Goal: Obtain resource: Obtain resource

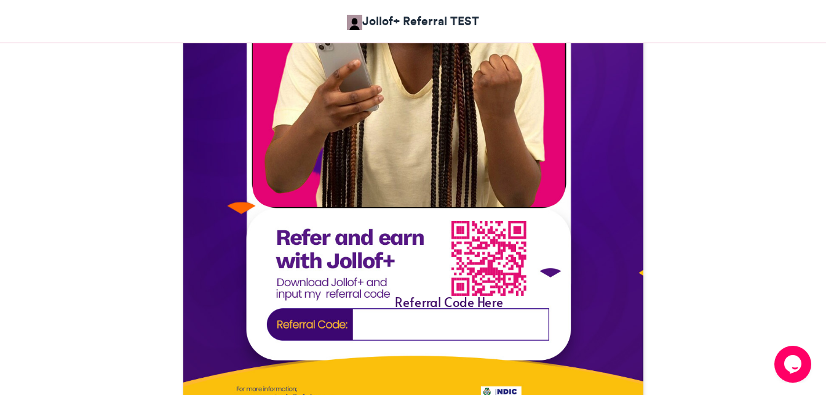
scroll to position [554, 0]
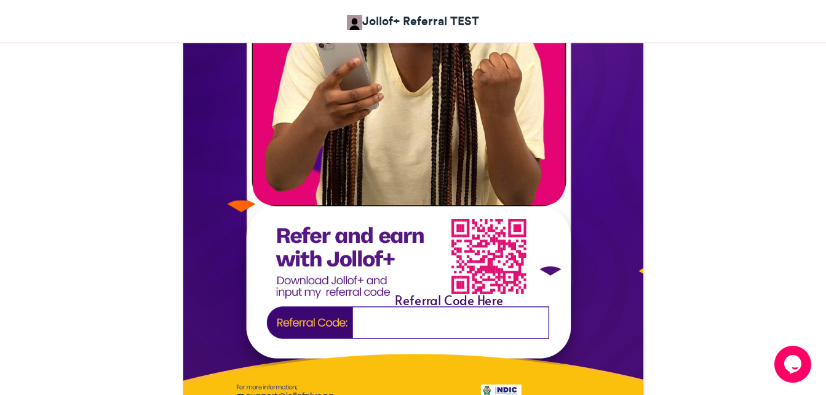
click at [421, 328] on img at bounding box center [413, 150] width 460 height 593
click at [422, 327] on img at bounding box center [413, 150] width 460 height 593
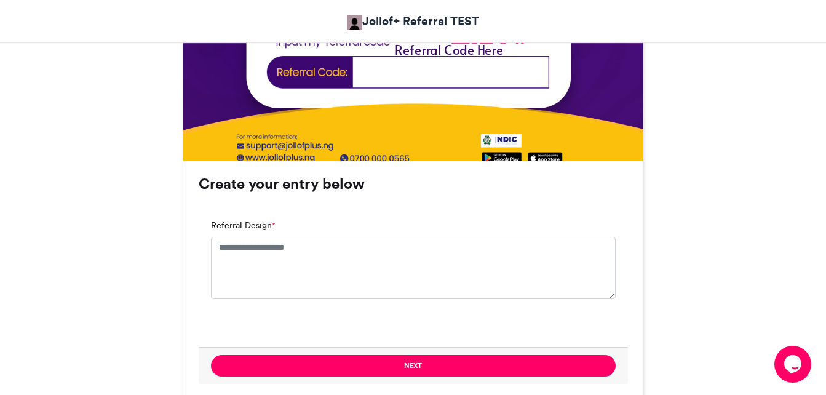
scroll to position [800, 0]
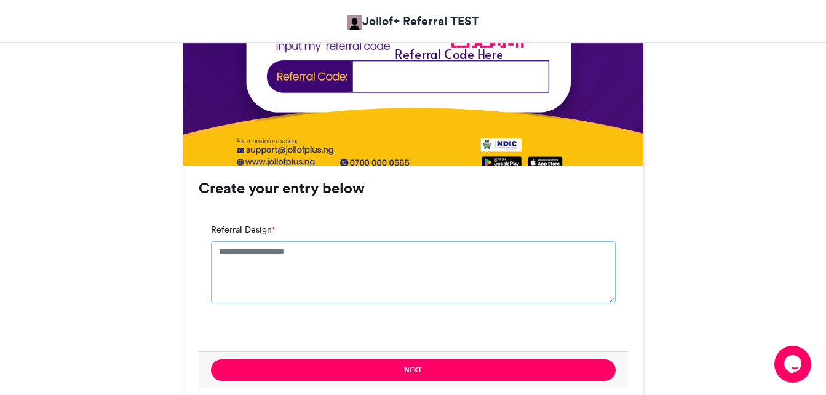
click at [261, 252] on textarea "Referral Design *" at bounding box center [413, 272] width 405 height 62
click at [241, 263] on textarea "Referral Design *" at bounding box center [413, 272] width 405 height 62
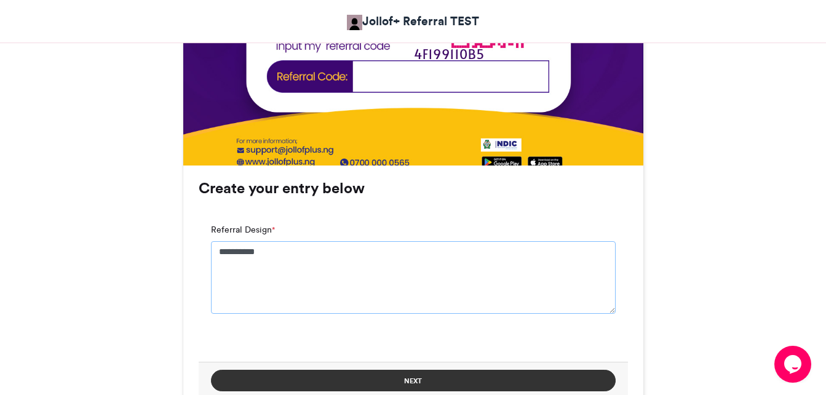
type textarea "**********"
click at [384, 384] on button "Next" at bounding box center [413, 381] width 405 height 22
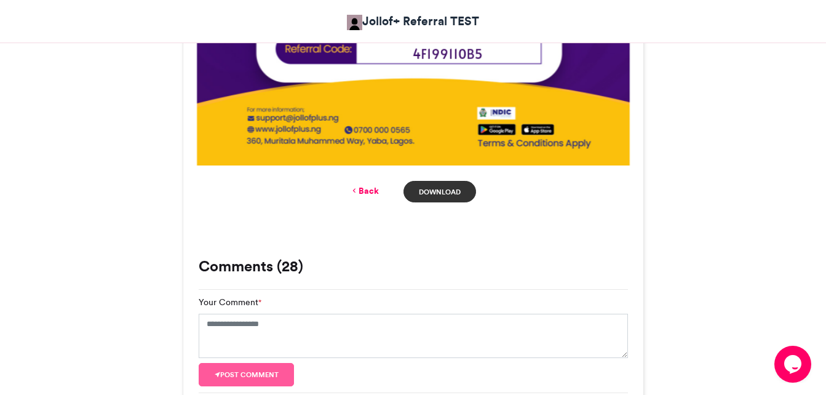
click at [432, 189] on link "Download" at bounding box center [440, 192] width 72 height 22
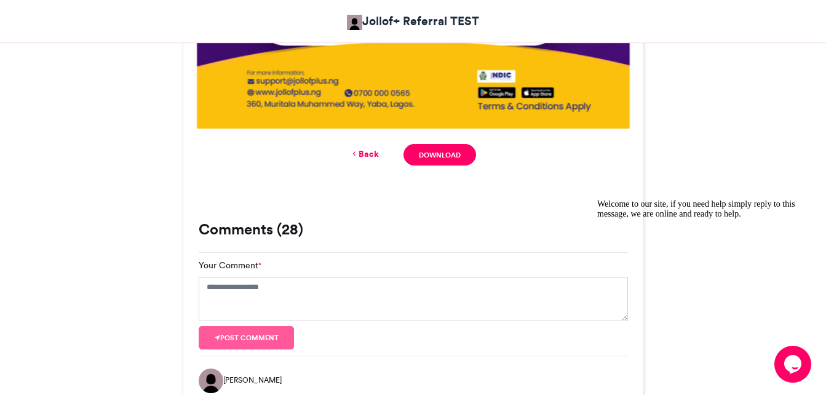
scroll to position [829, 0]
